Goal: Find specific page/section: Find specific page/section

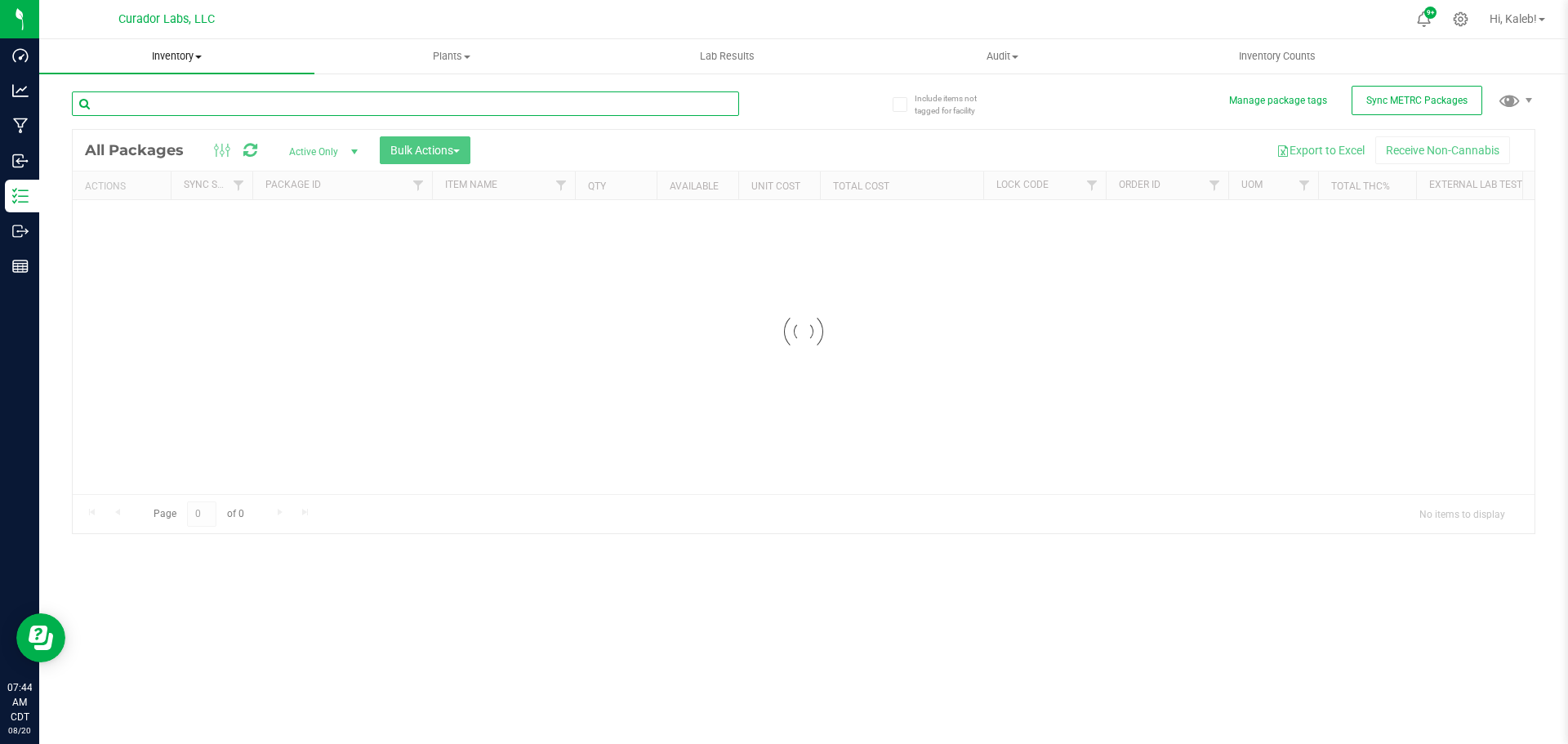
drag, startPoint x: 198, startPoint y: 102, endPoint x: 186, endPoint y: 61, distance: 42.7
click at [198, 101] on input "text" at bounding box center [405, 104] width 667 height 25
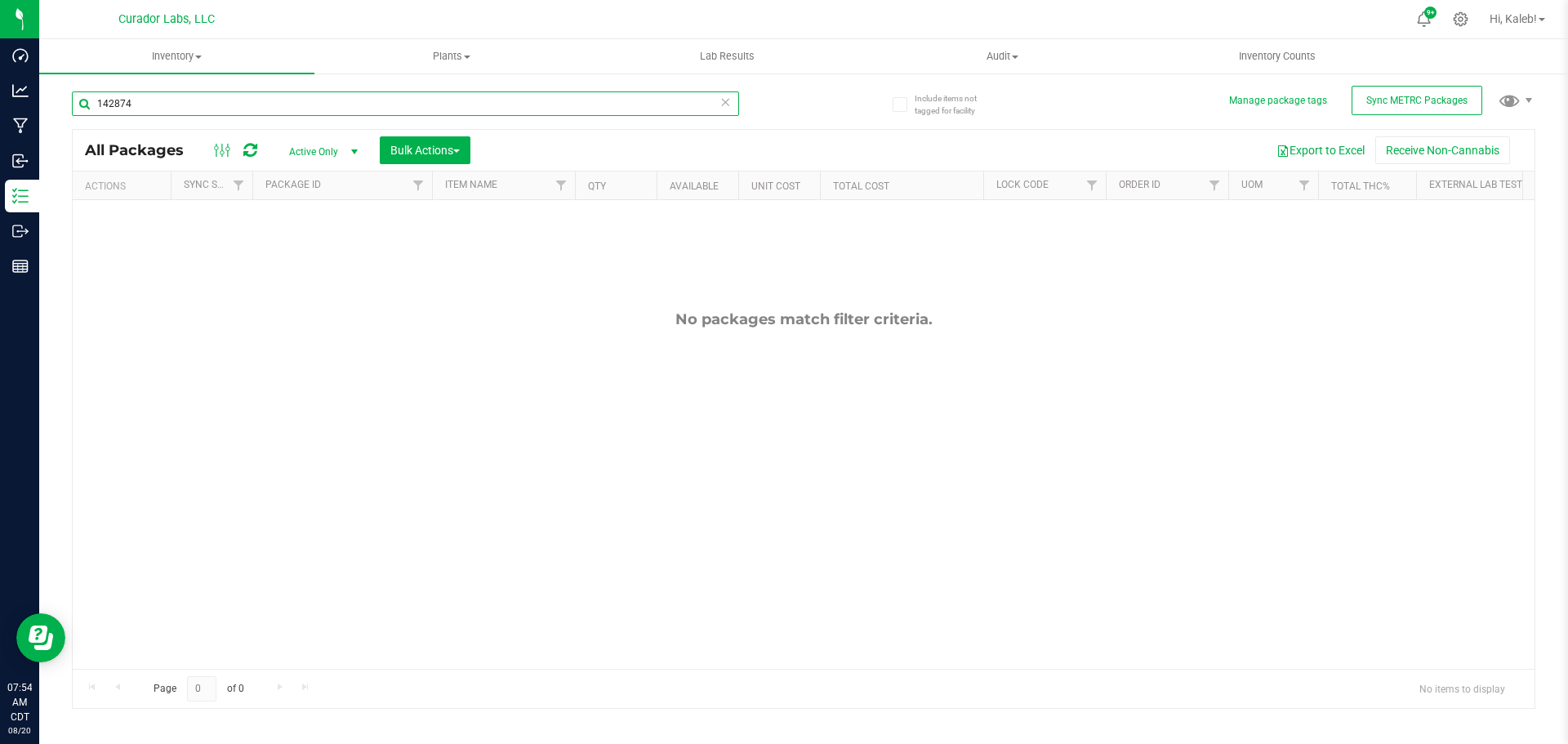
drag, startPoint x: 118, startPoint y: 109, endPoint x: 105, endPoint y: 89, distance: 23.9
click at [118, 108] on input "142874" at bounding box center [405, 104] width 667 height 25
click at [112, 98] on input "142874" at bounding box center [405, 104] width 667 height 25
type input "142874"
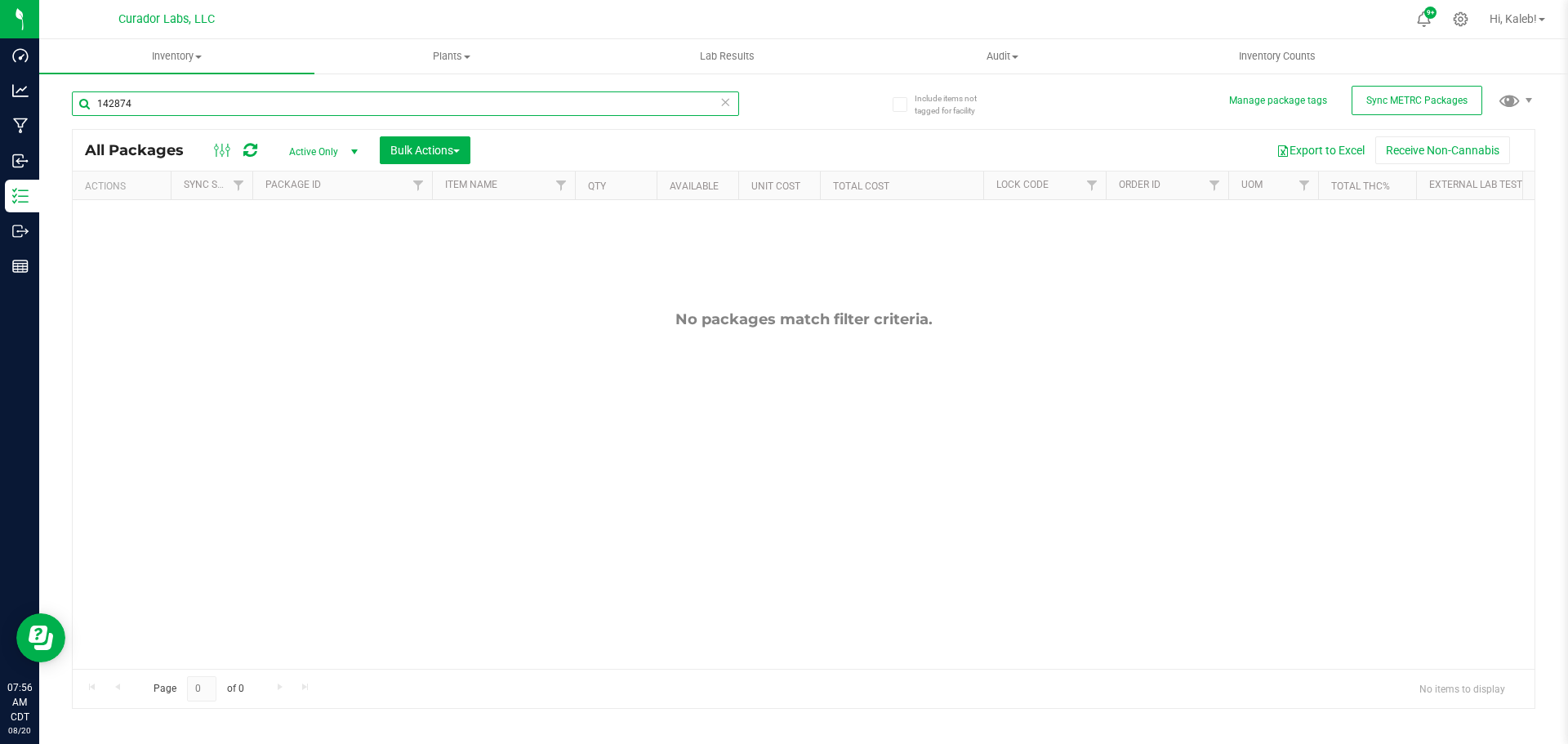
click at [132, 100] on input "142874" at bounding box center [405, 104] width 667 height 25
click at [203, 101] on input "142874" at bounding box center [405, 104] width 667 height 25
click at [107, 99] on input "142874" at bounding box center [405, 104] width 667 height 25
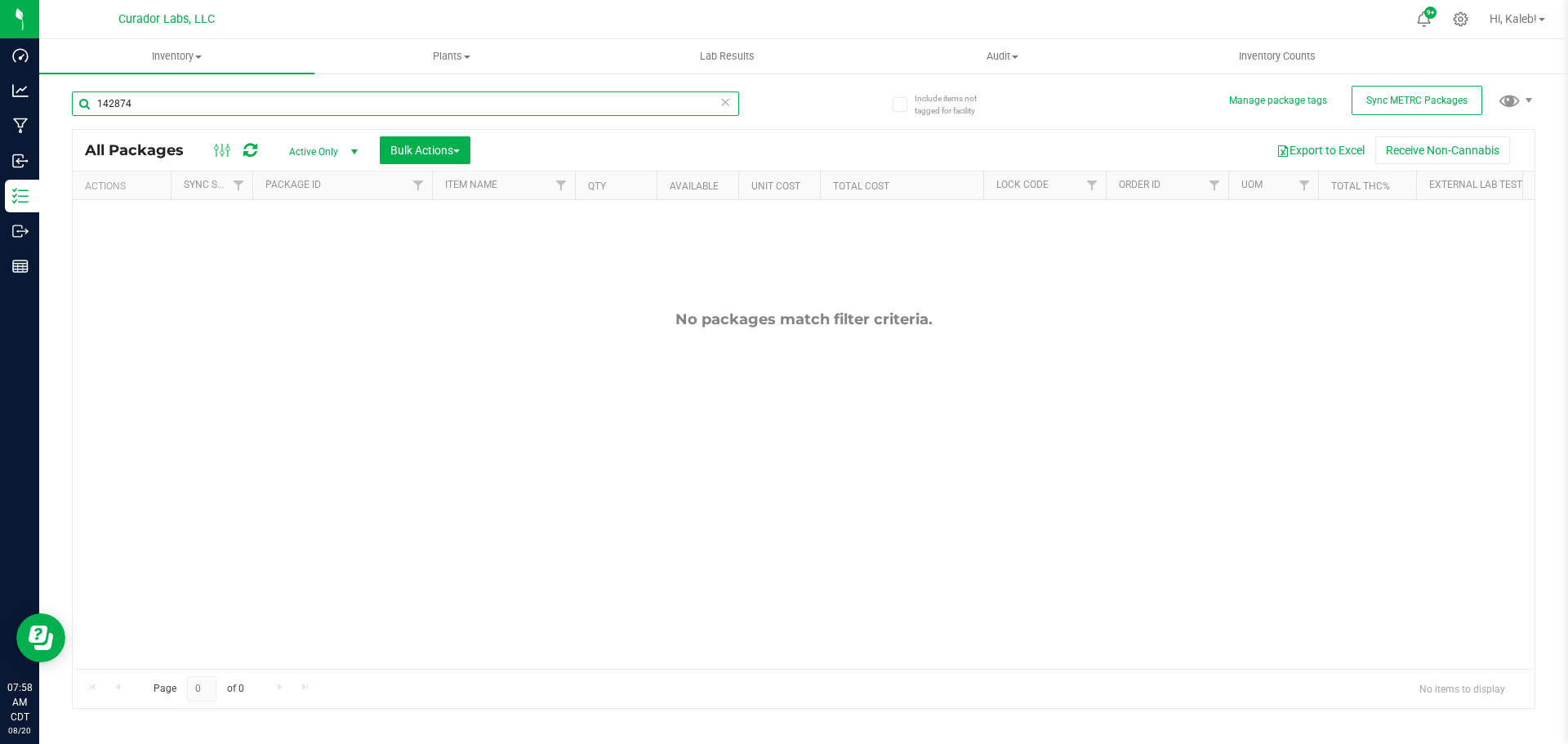
click at [239, 102] on input "142874" at bounding box center [405, 104] width 667 height 25
click at [115, 97] on input "142874" at bounding box center [405, 104] width 667 height 25
click at [142, 108] on input "142874" at bounding box center [405, 104] width 667 height 25
click at [118, 100] on input "142874" at bounding box center [405, 104] width 667 height 25
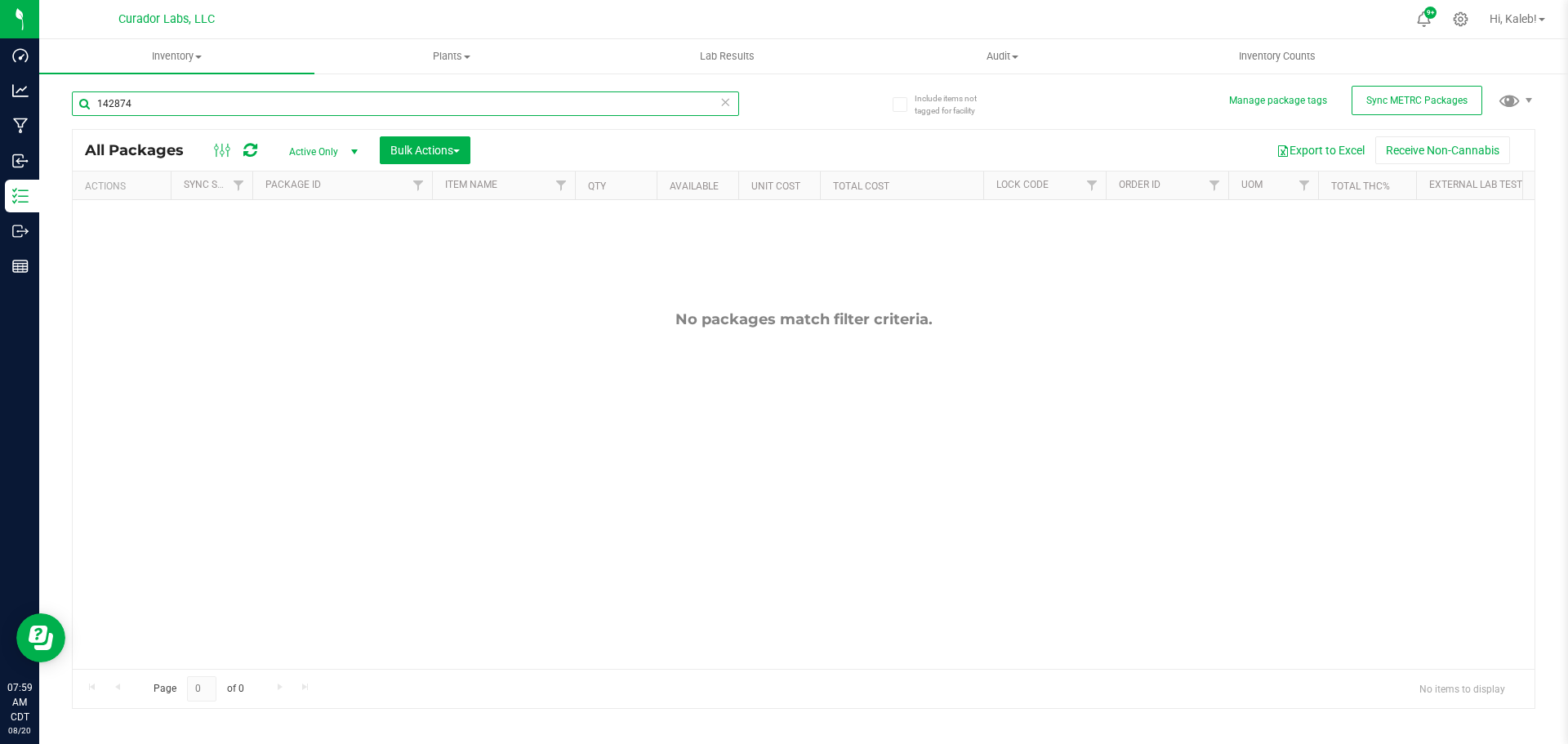
click at [118, 100] on input "142874" at bounding box center [405, 104] width 667 height 25
